Goal: Information Seeking & Learning: Check status

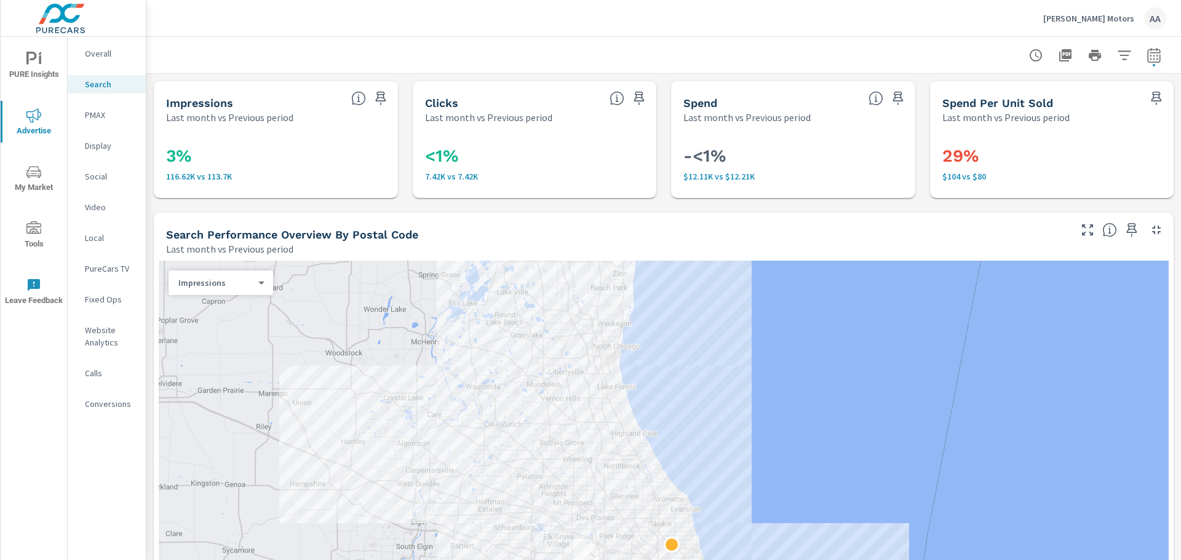
scroll to position [1225, 0]
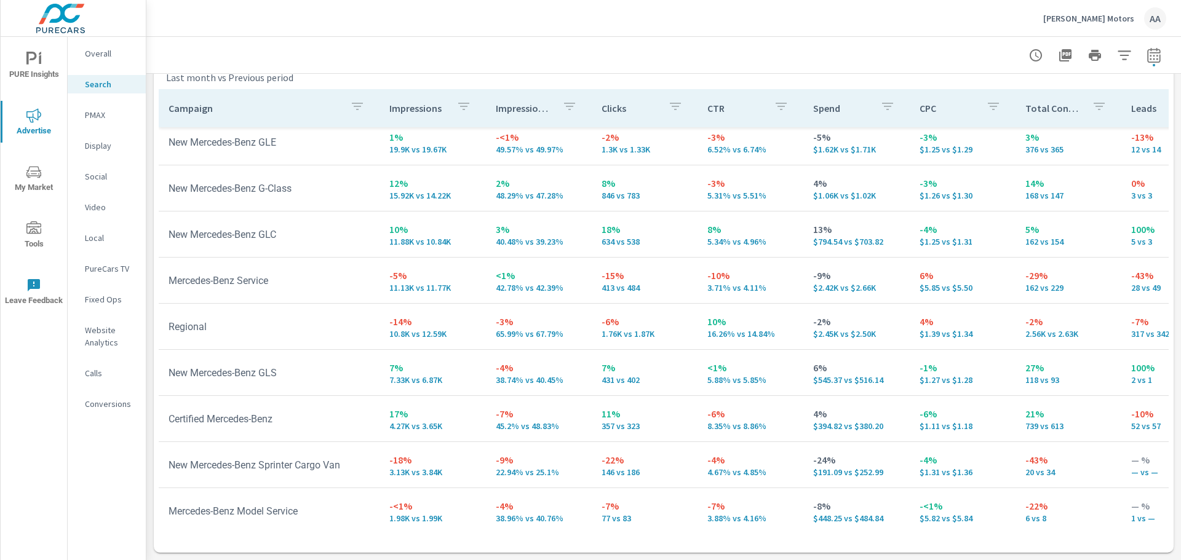
scroll to position [16, 0]
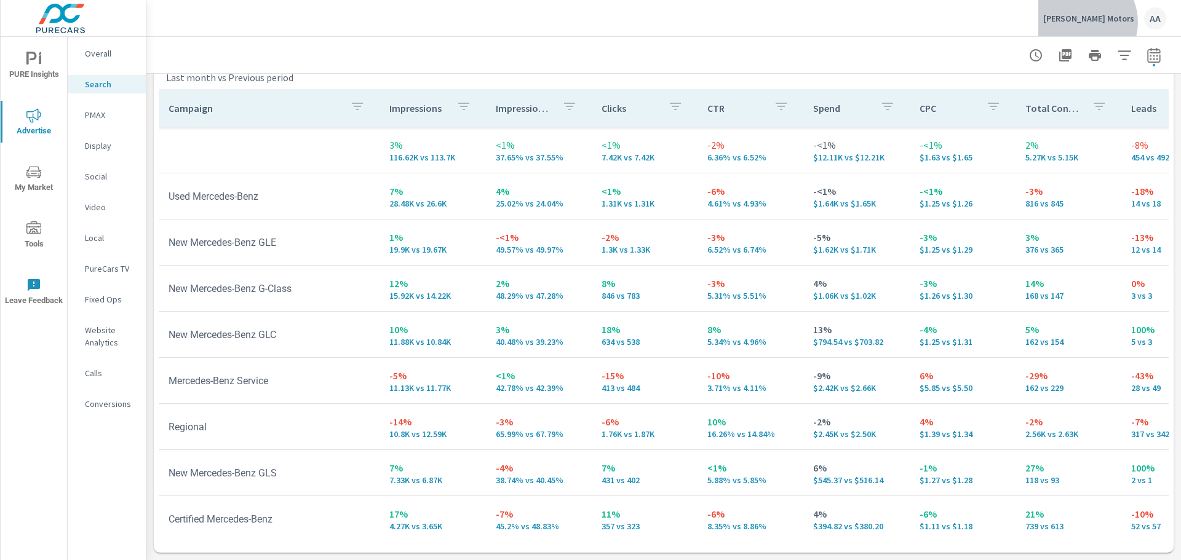
click at [1116, 22] on p "[PERSON_NAME] Motors" at bounding box center [1088, 18] width 91 height 11
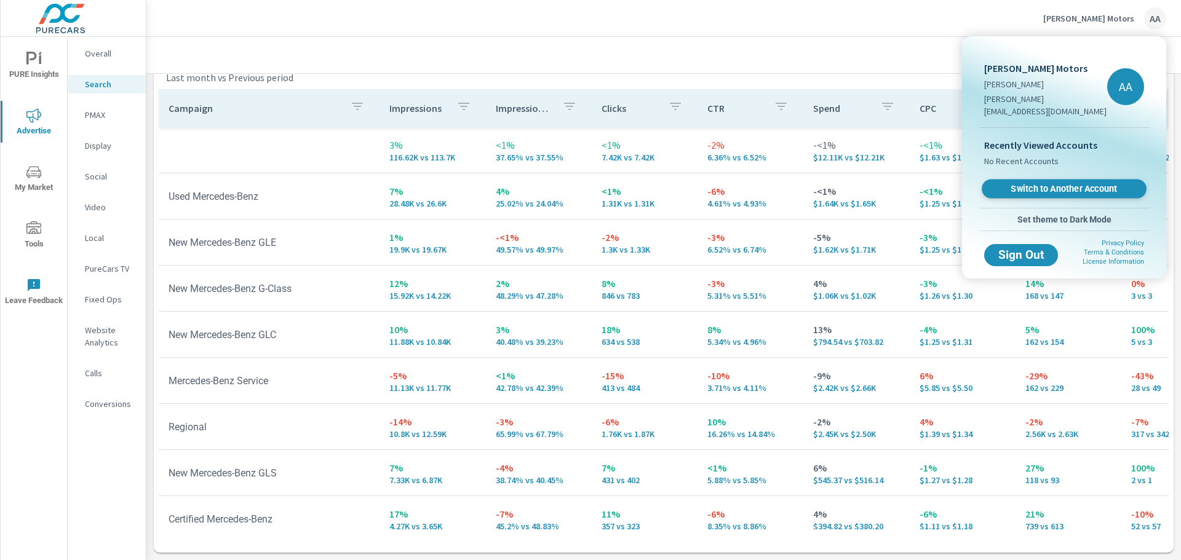
click at [1043, 183] on span "Switch to Another Account" at bounding box center [1064, 189] width 151 height 12
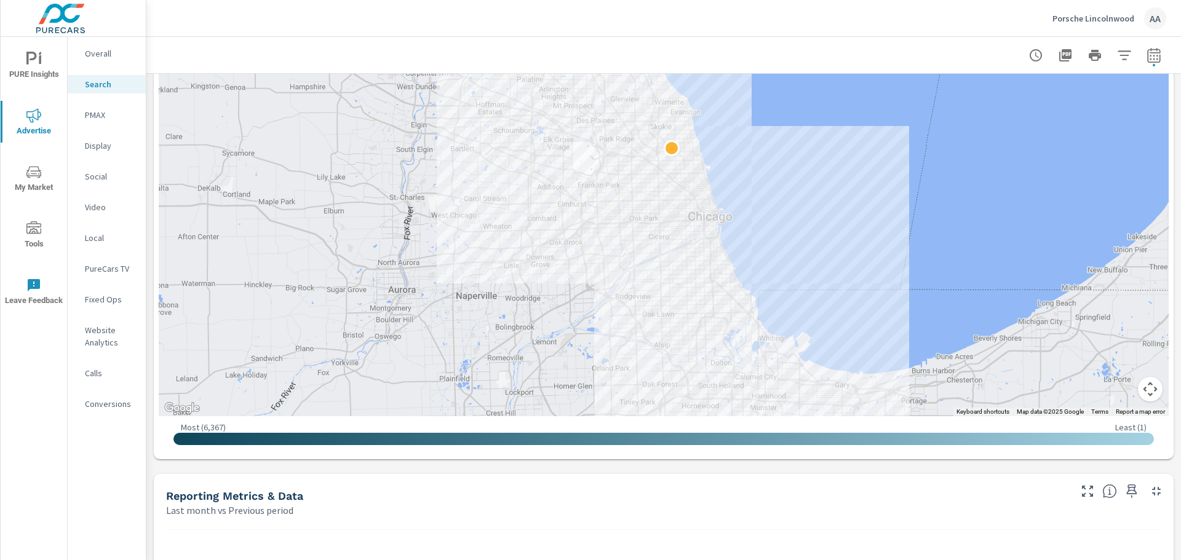
scroll to position [615, 0]
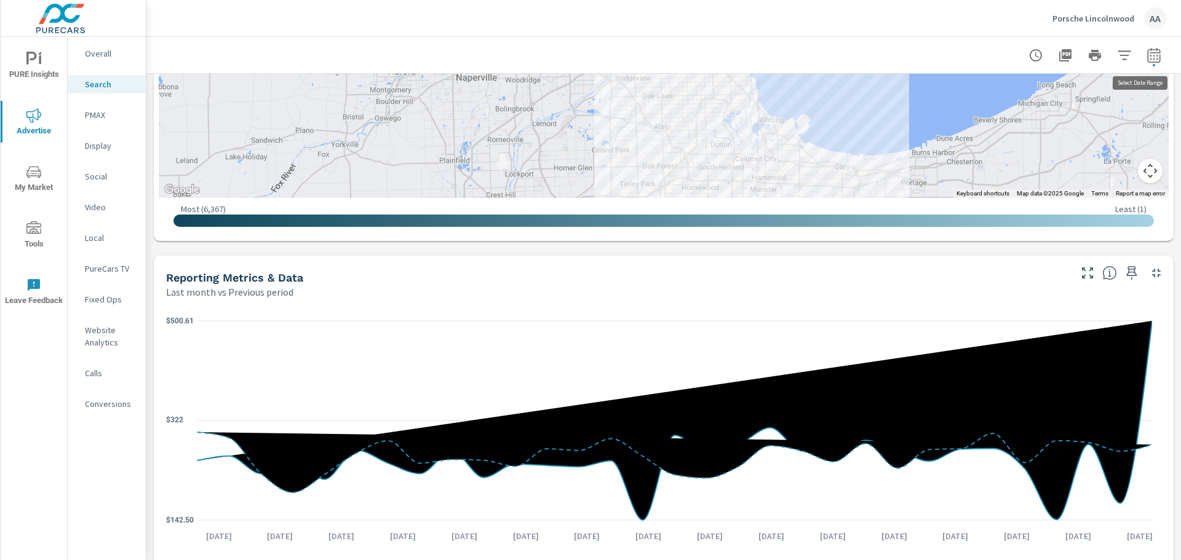
click at [1150, 58] on icon "button" at bounding box center [1154, 57] width 8 height 5
select select "Last month"
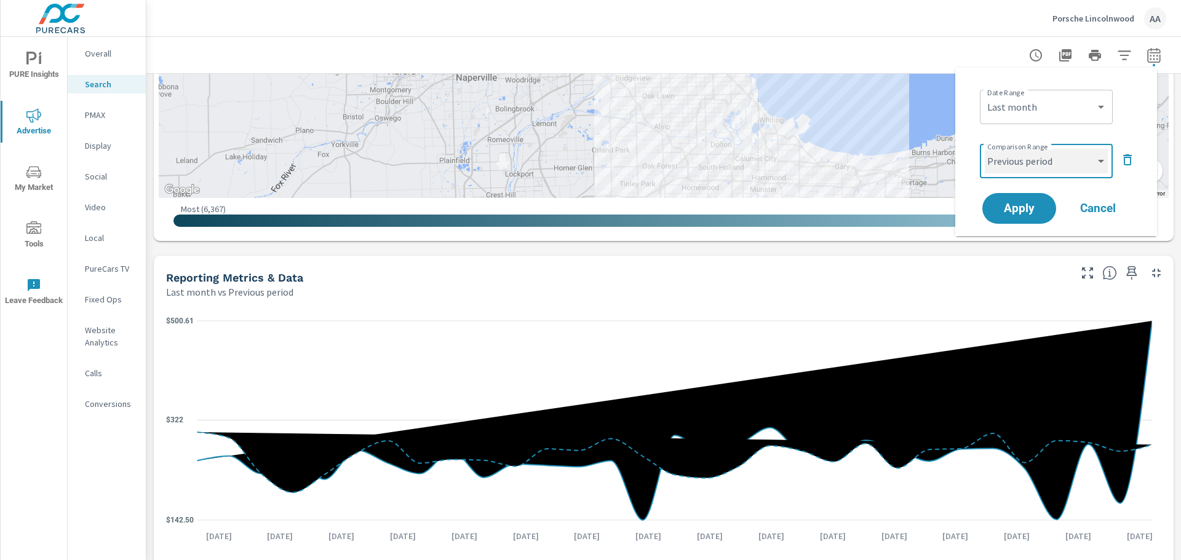
click at [1062, 170] on select "Custom Previous period Previous month Previous year" at bounding box center [1046, 161] width 123 height 25
click at [985, 149] on select "Custom Previous period Previous month Previous year" at bounding box center [1046, 161] width 123 height 25
select select "Previous month"
drag, startPoint x: 1018, startPoint y: 212, endPoint x: 983, endPoint y: 217, distance: 35.4
click at [1017, 212] on span "Apply" at bounding box center [1019, 208] width 49 height 11
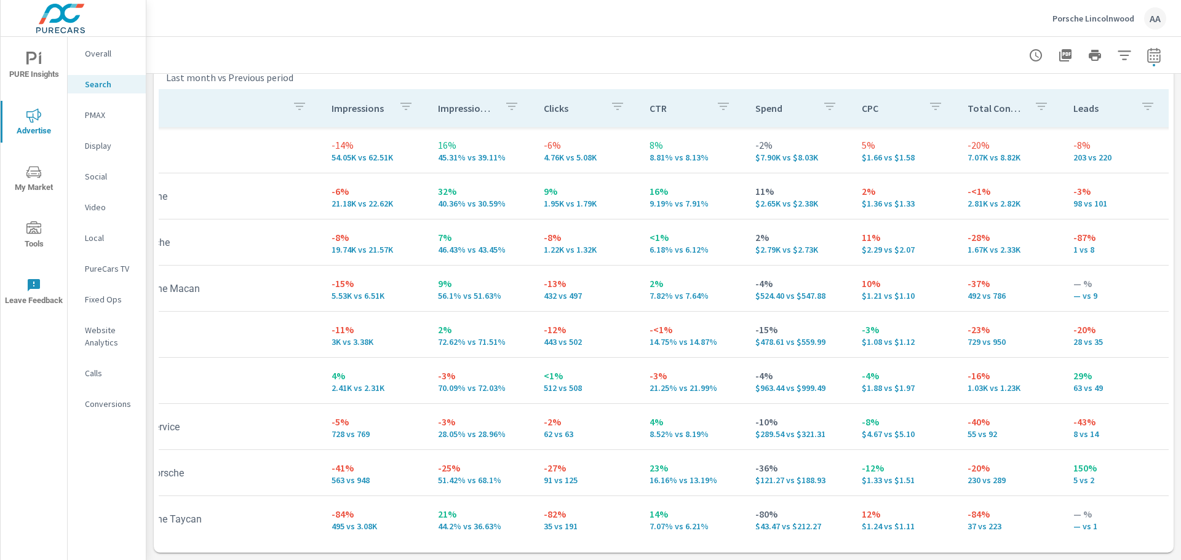
scroll to position [0, 0]
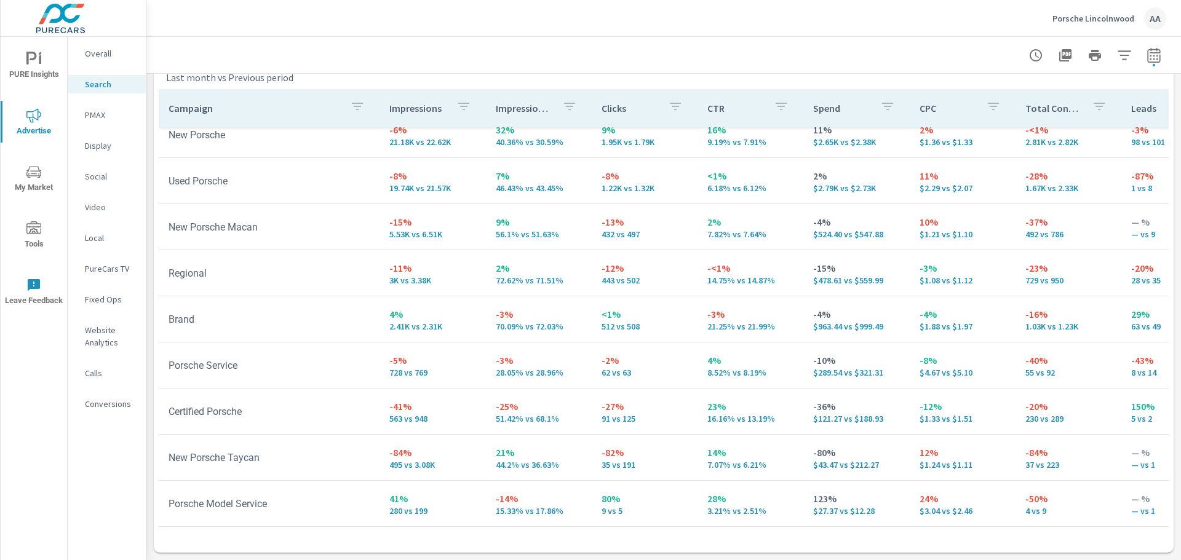
scroll to position [123, 0]
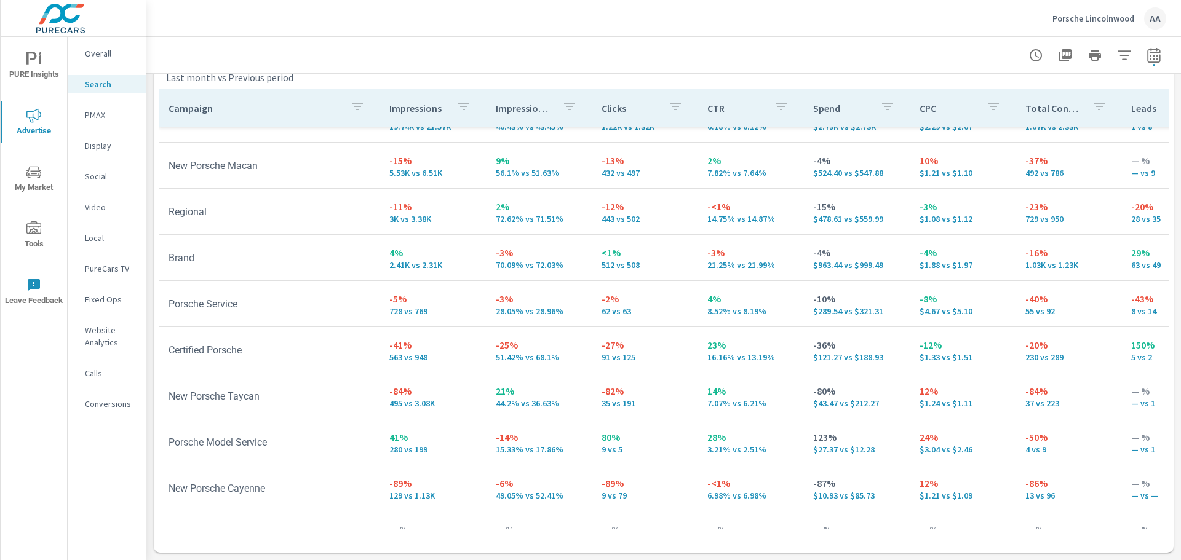
scroll to position [62, 0]
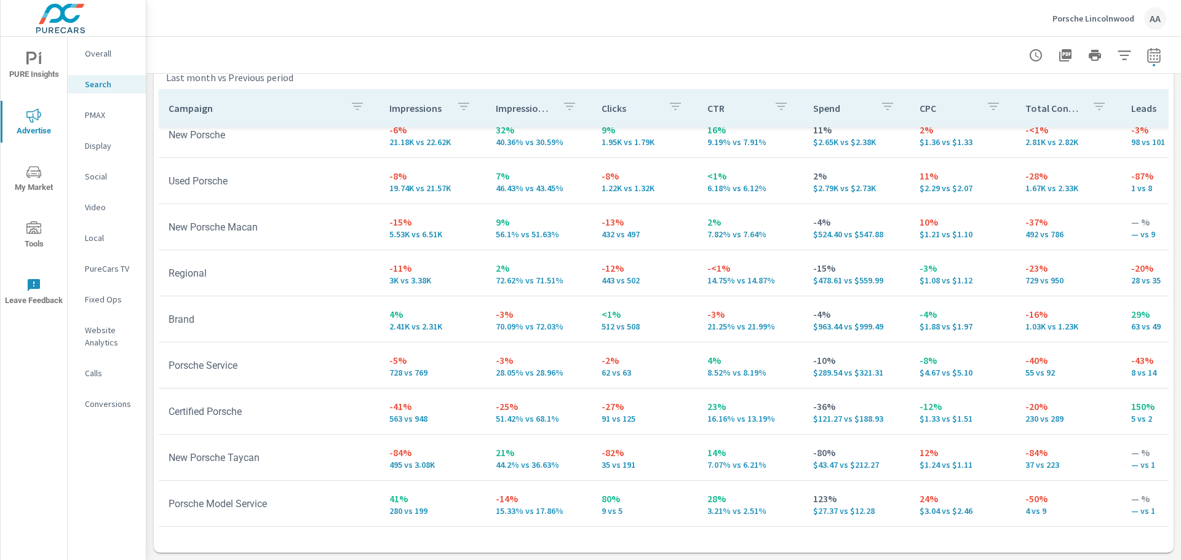
scroll to position [123, 0]
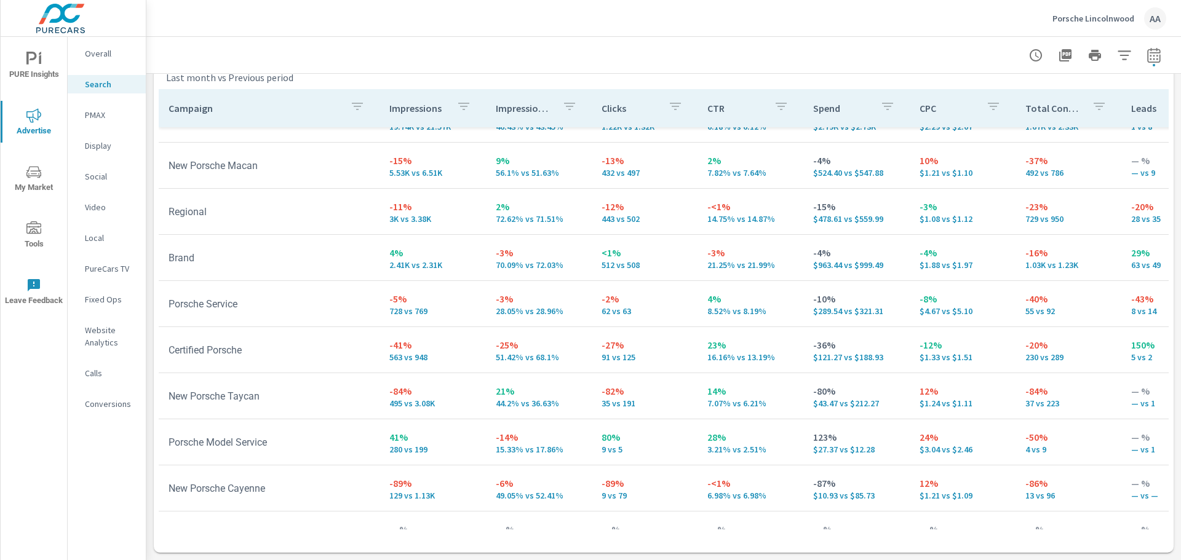
scroll to position [62, 0]
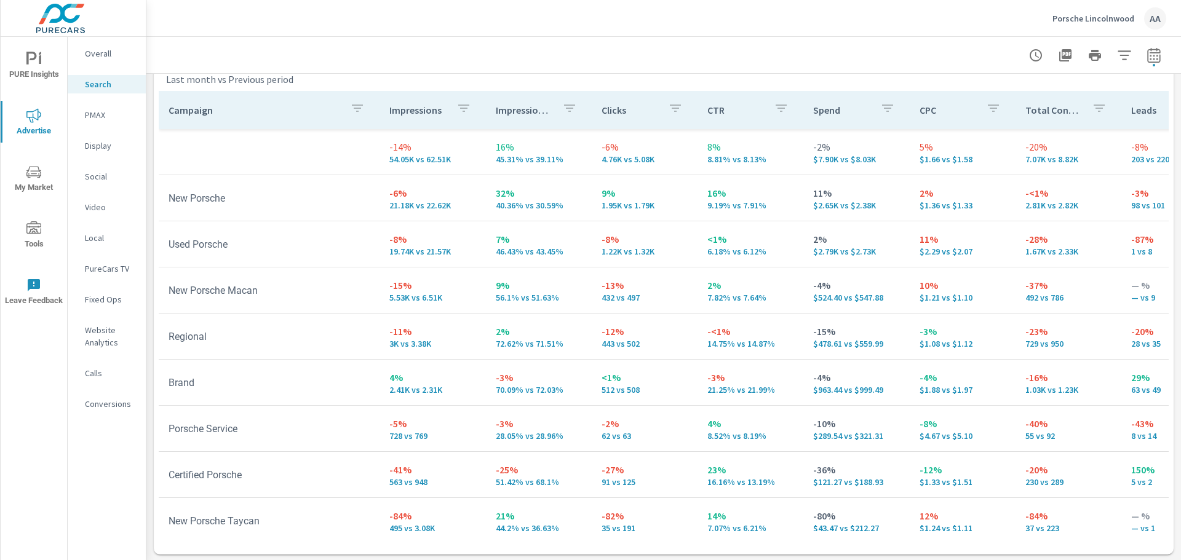
scroll to position [1225, 0]
